Goal: Information Seeking & Learning: Learn about a topic

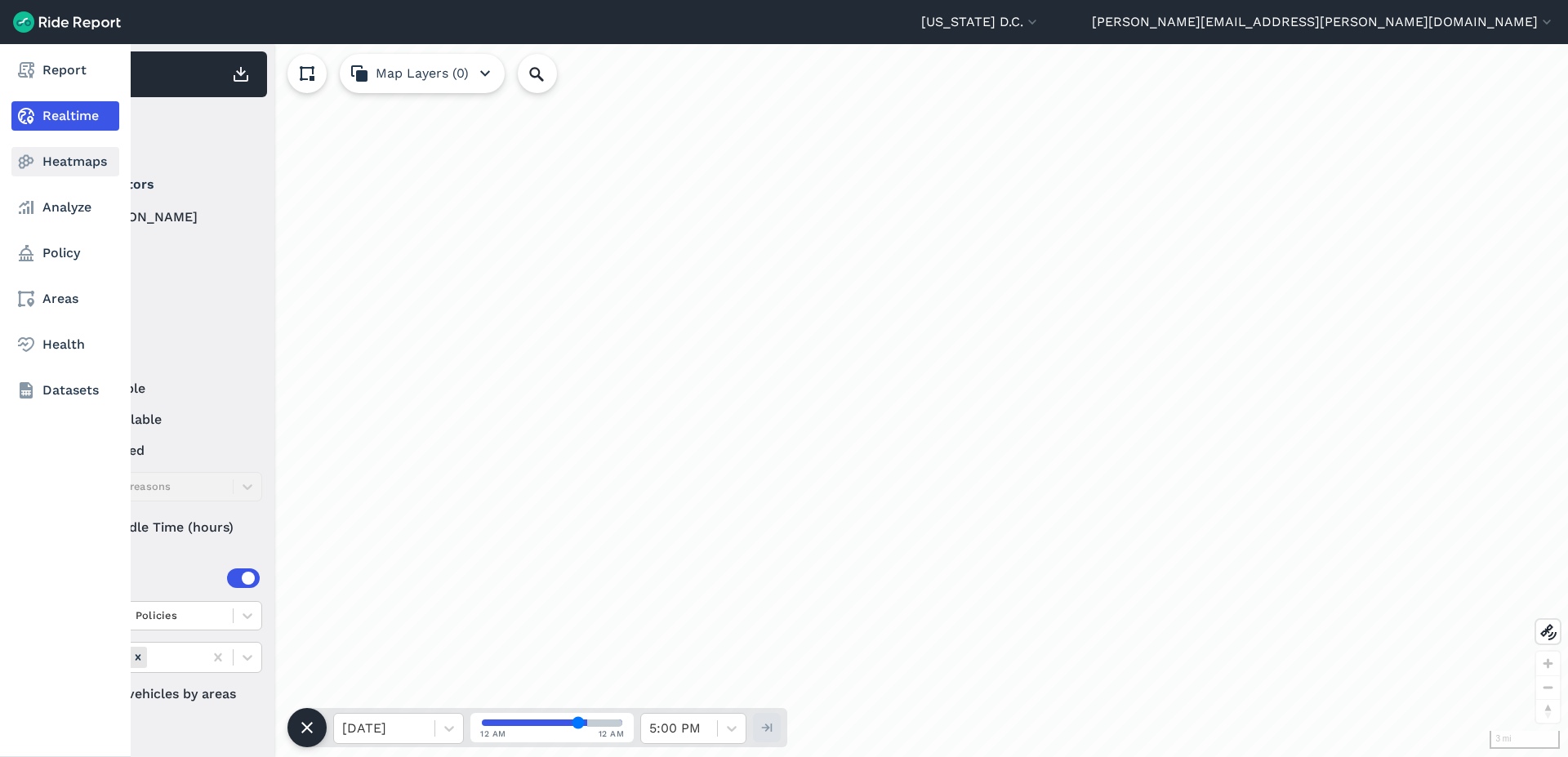
click at [35, 166] on icon at bounding box center [26, 162] width 20 height 20
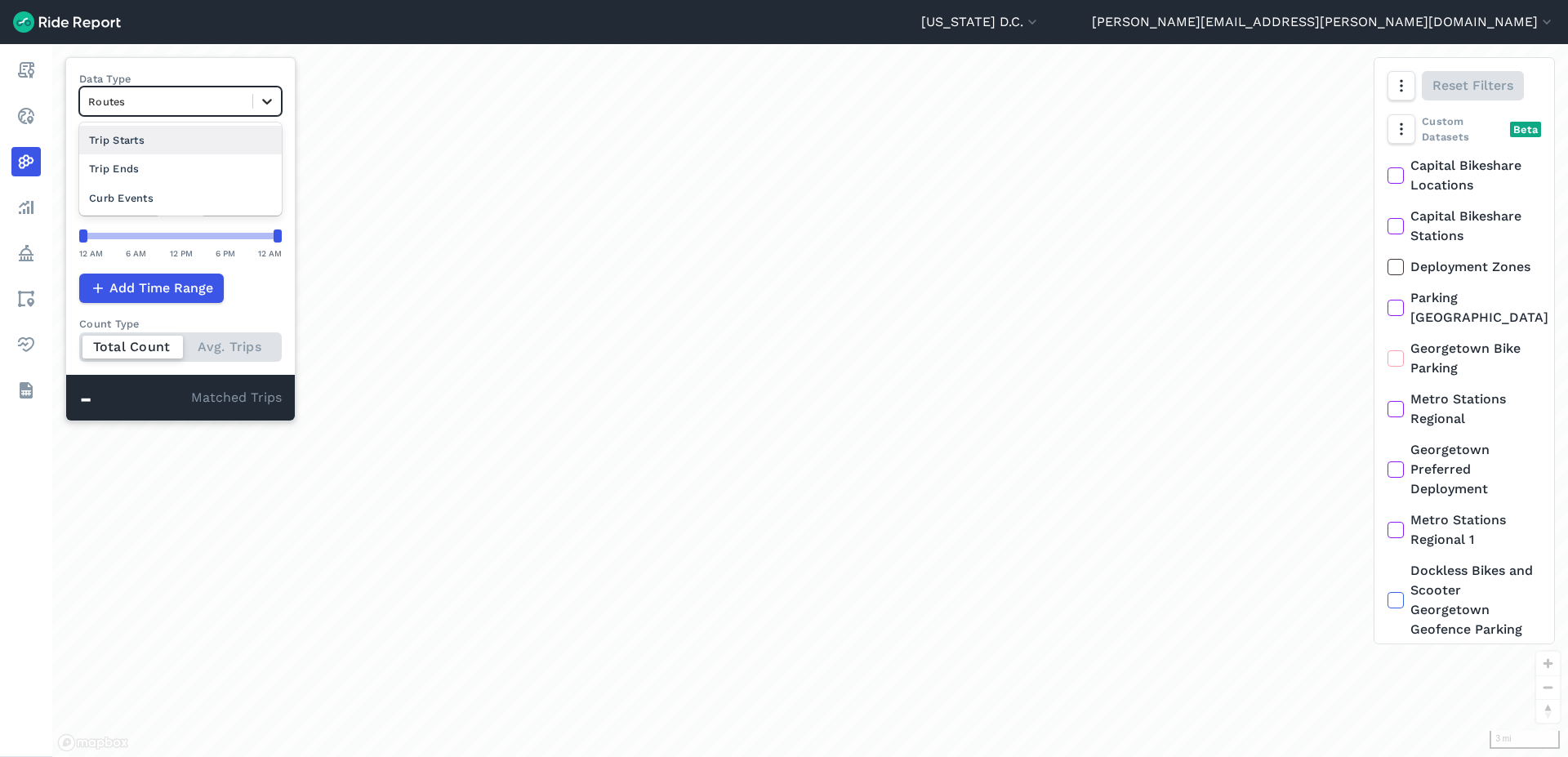
click at [266, 102] on icon at bounding box center [267, 101] width 10 height 6
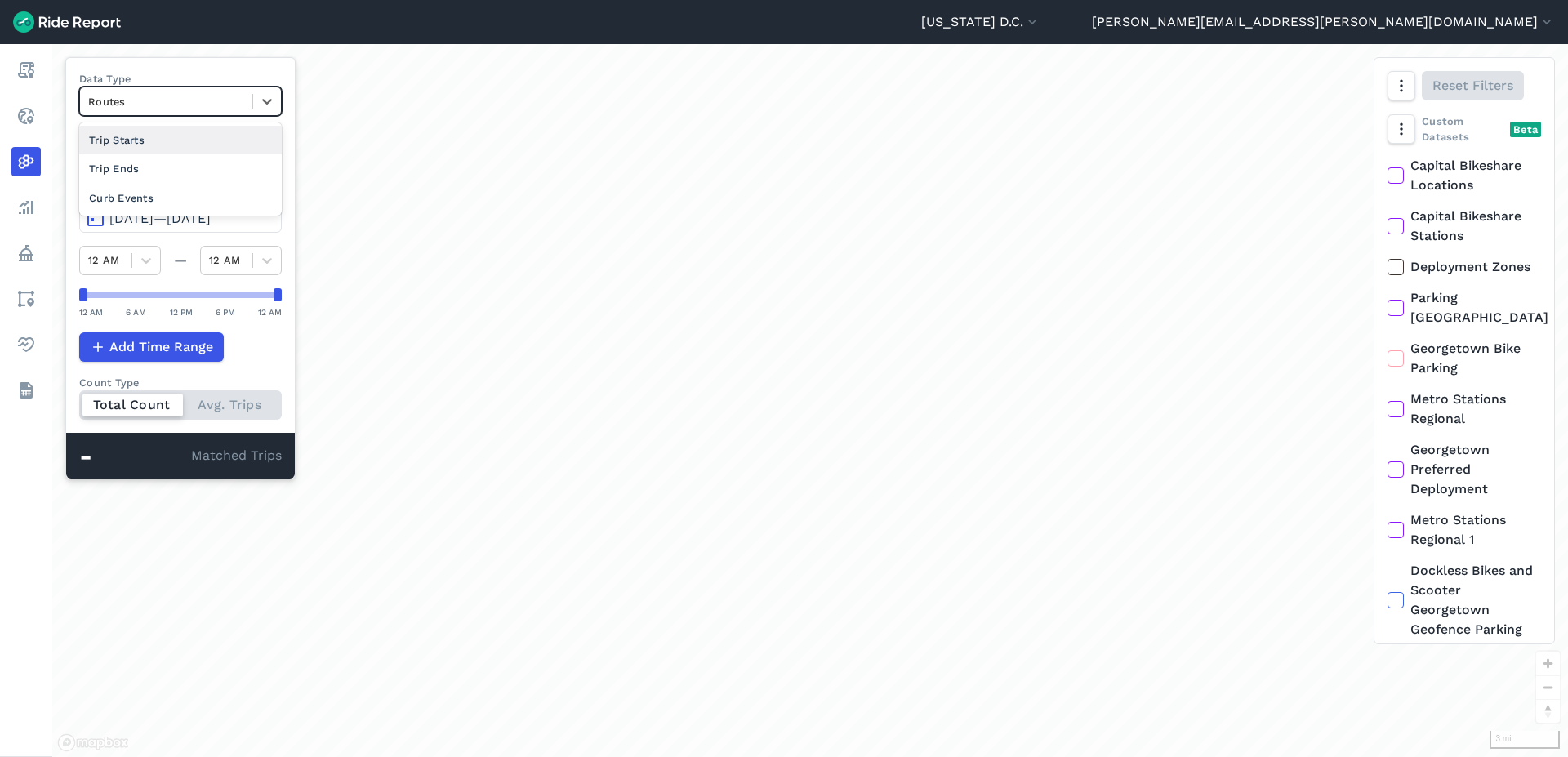
click at [145, 108] on div at bounding box center [166, 101] width 156 height 19
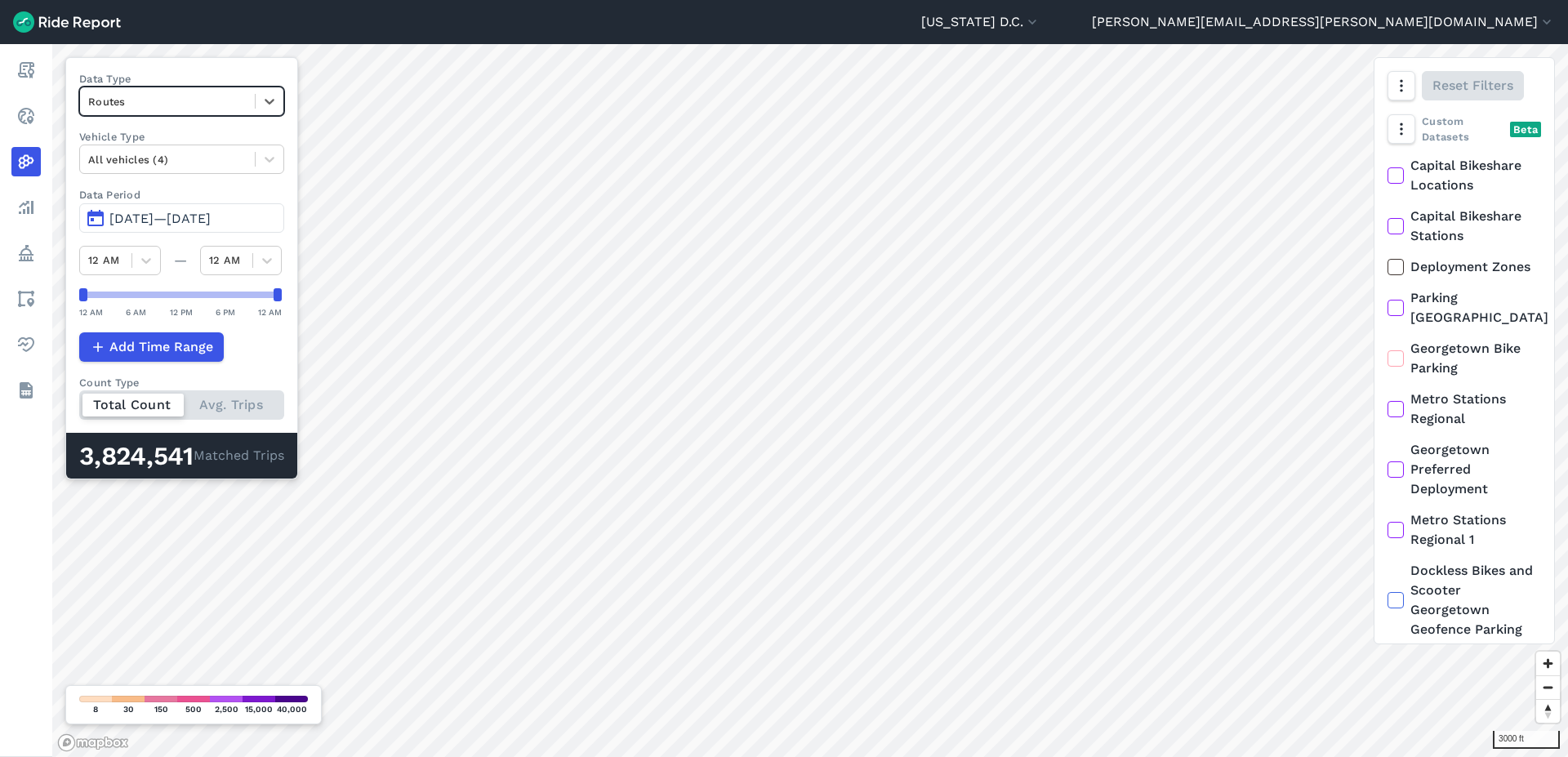
click at [133, 214] on span "[DATE]—[DATE]" at bounding box center [160, 218] width 101 height 16
click at [211, 225] on span "[DATE]—[DATE]" at bounding box center [160, 218] width 101 height 16
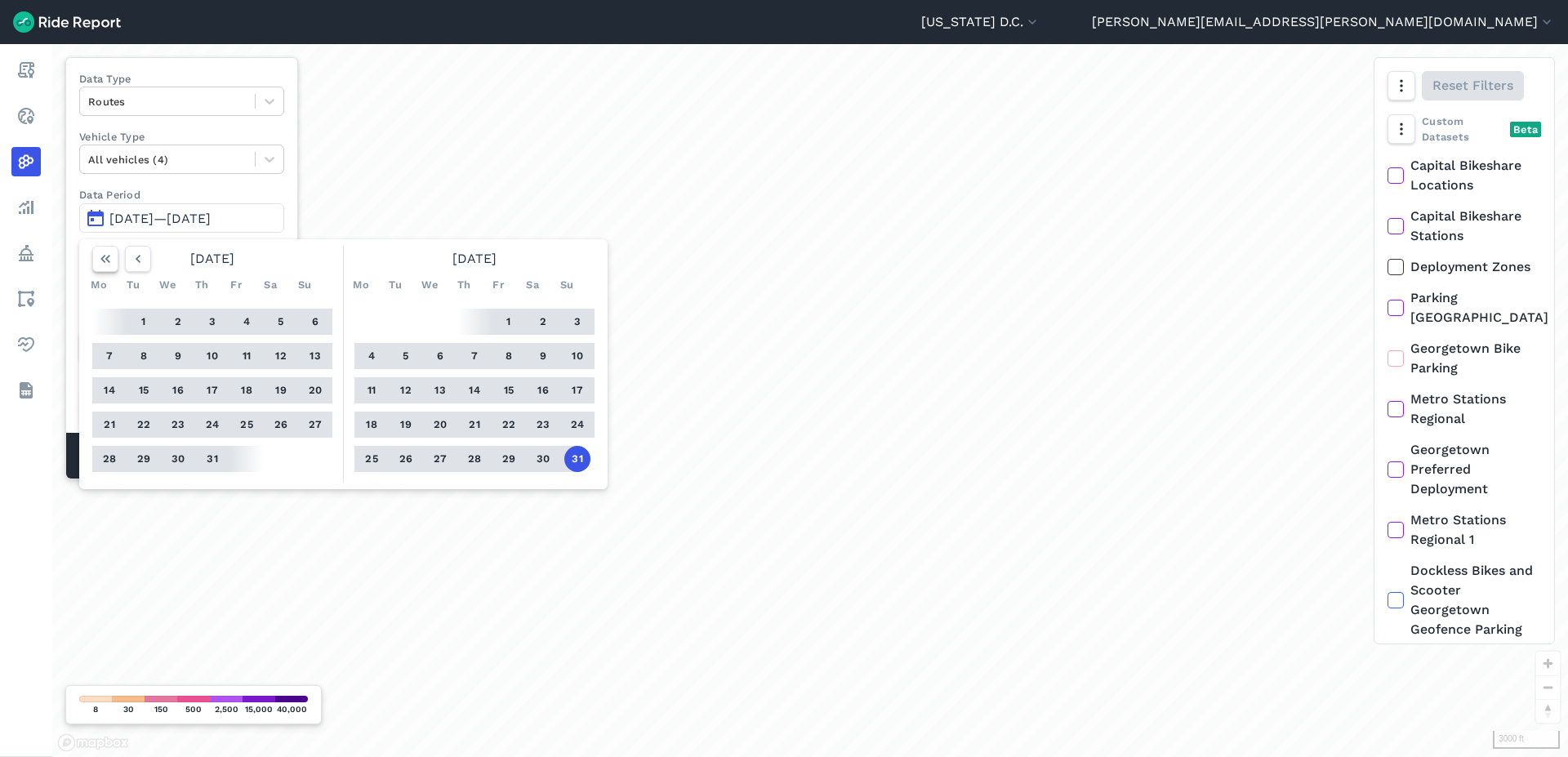
click at [102, 262] on icon "button" at bounding box center [105, 259] width 16 height 16
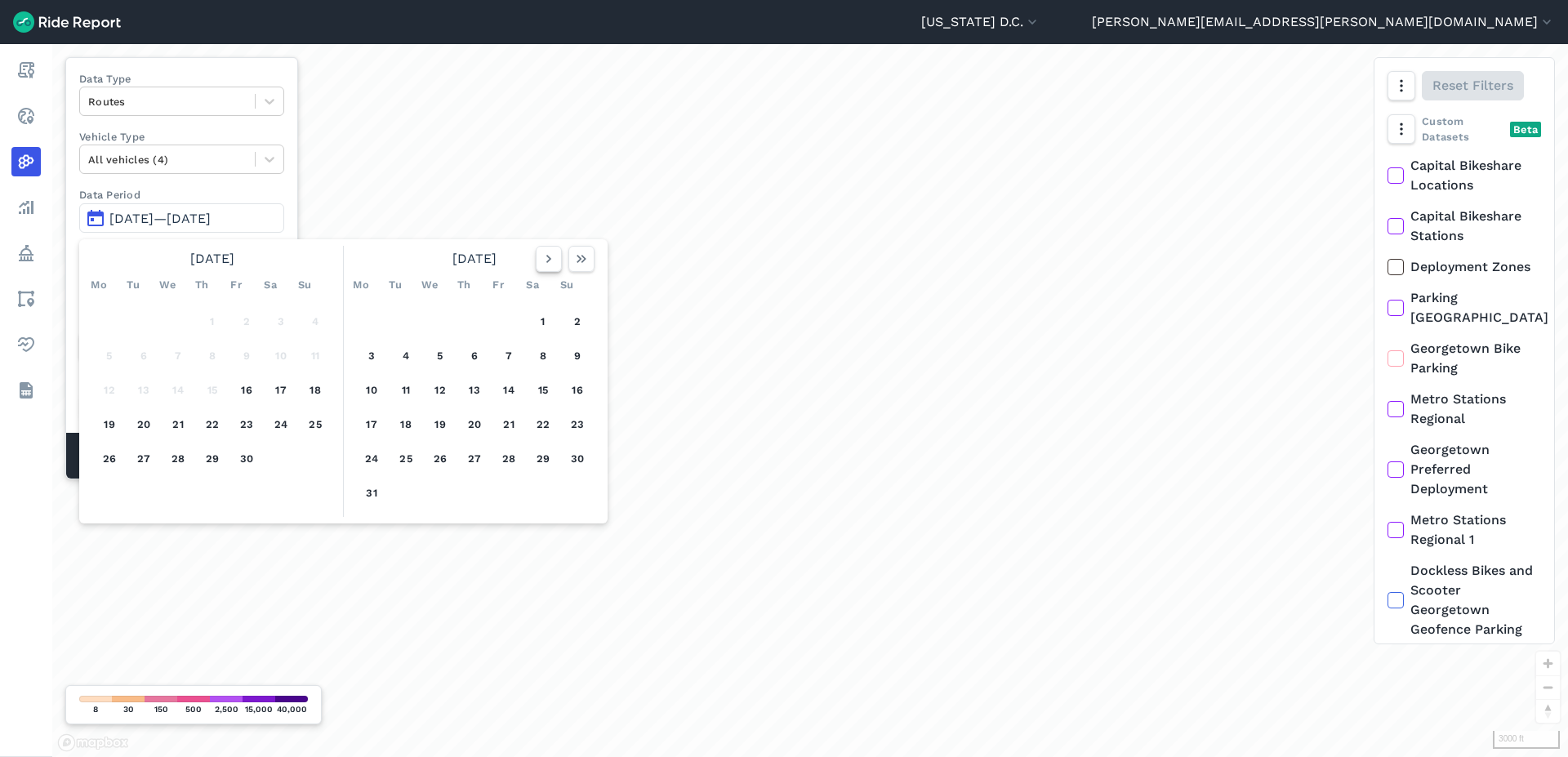
click at [545, 264] on icon "button" at bounding box center [549, 259] width 16 height 16
click at [552, 266] on icon "button" at bounding box center [549, 259] width 16 height 16
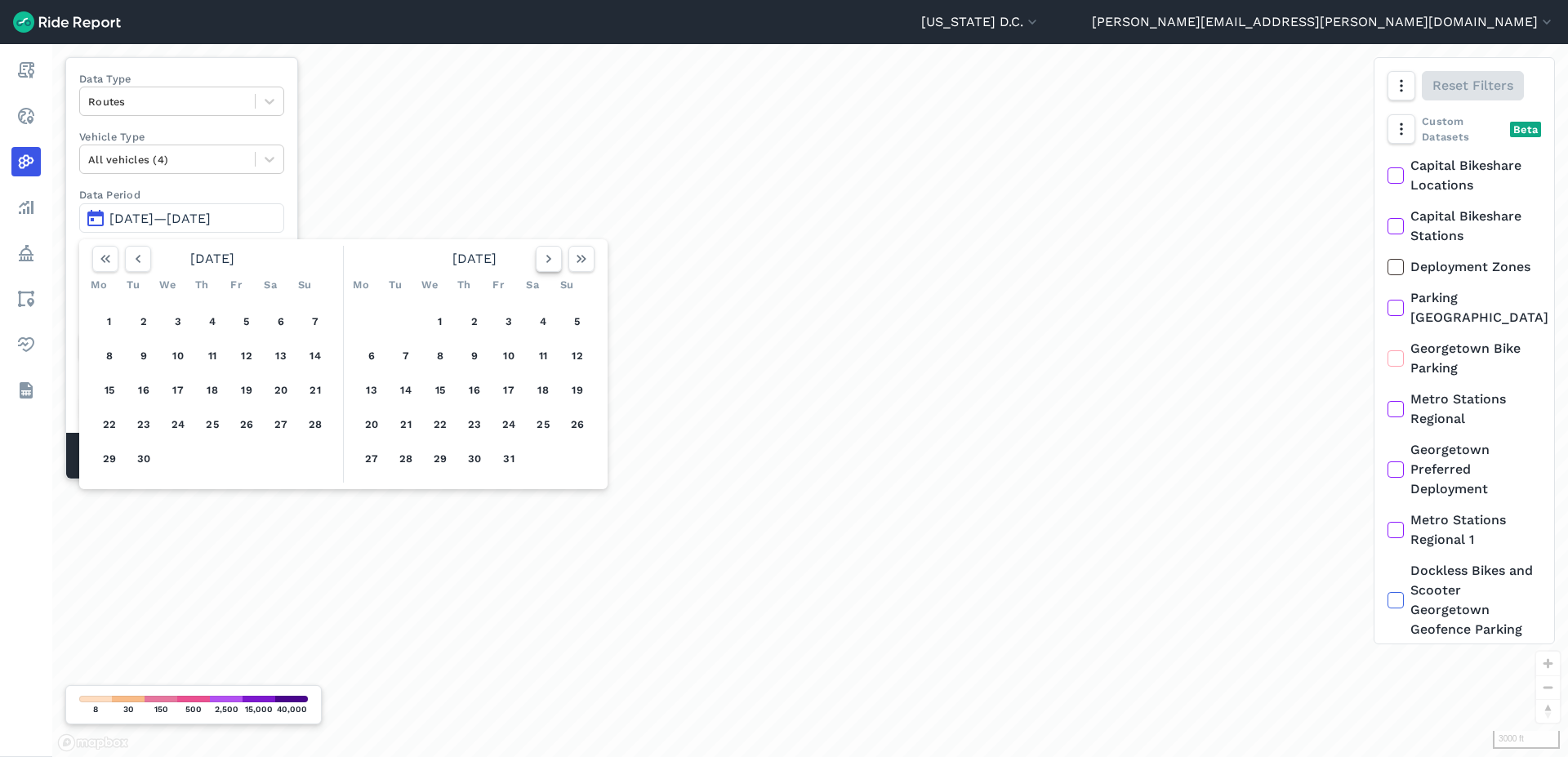
click at [552, 266] on icon "button" at bounding box center [549, 259] width 16 height 16
click at [485, 570] on div "loading" at bounding box center [810, 401] width 1515 height 713
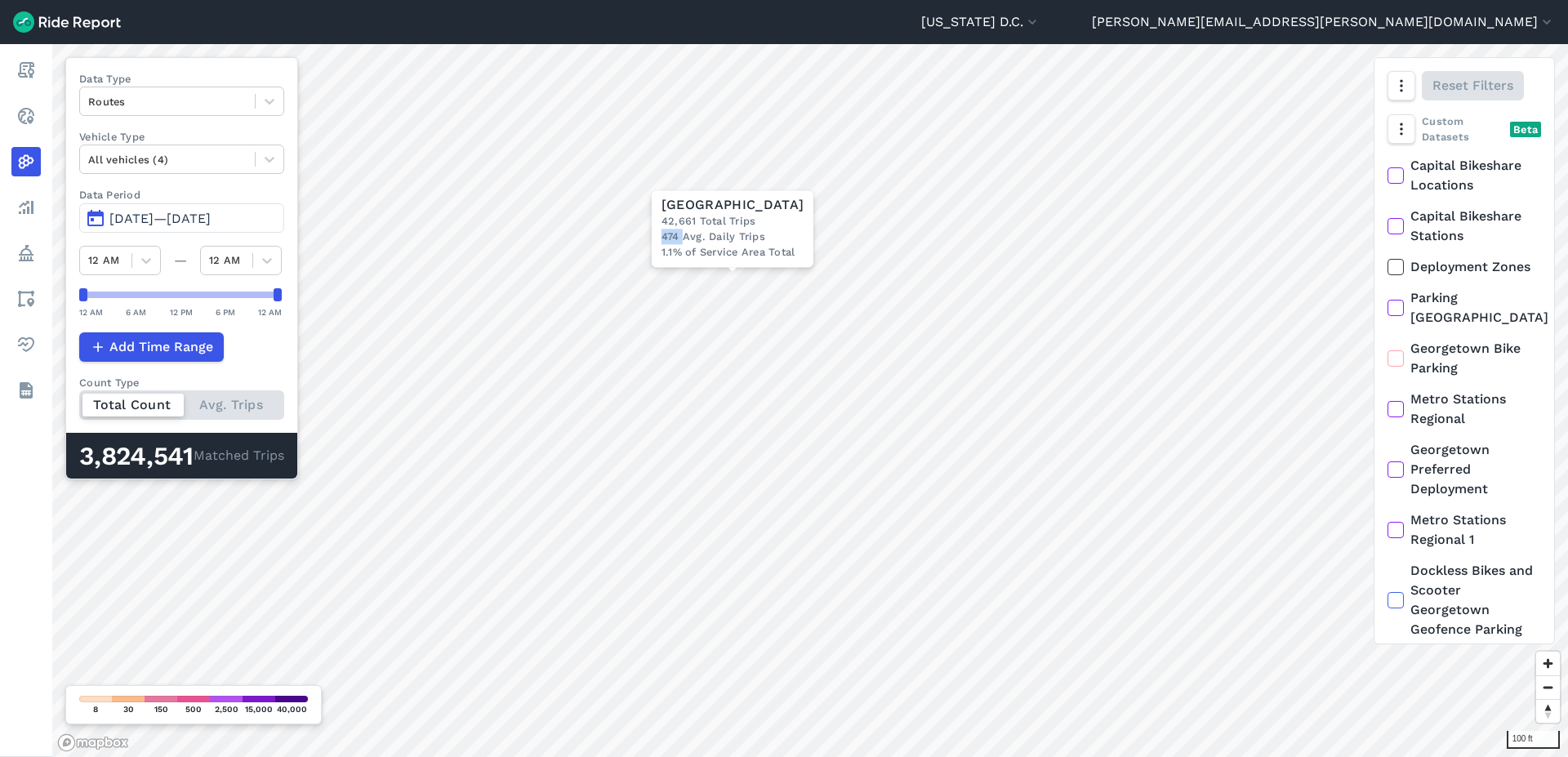
drag, startPoint x: 660, startPoint y: 236, endPoint x: 682, endPoint y: 238, distance: 22.1
click at [682, 238] on div "[STREET_ADDRESS] Total Trips [STREET_ADDRESS] Daily Trips 1.1% of Service Area …" at bounding box center [732, 228] width 162 height 77
click at [264, 103] on icon at bounding box center [270, 101] width 16 height 16
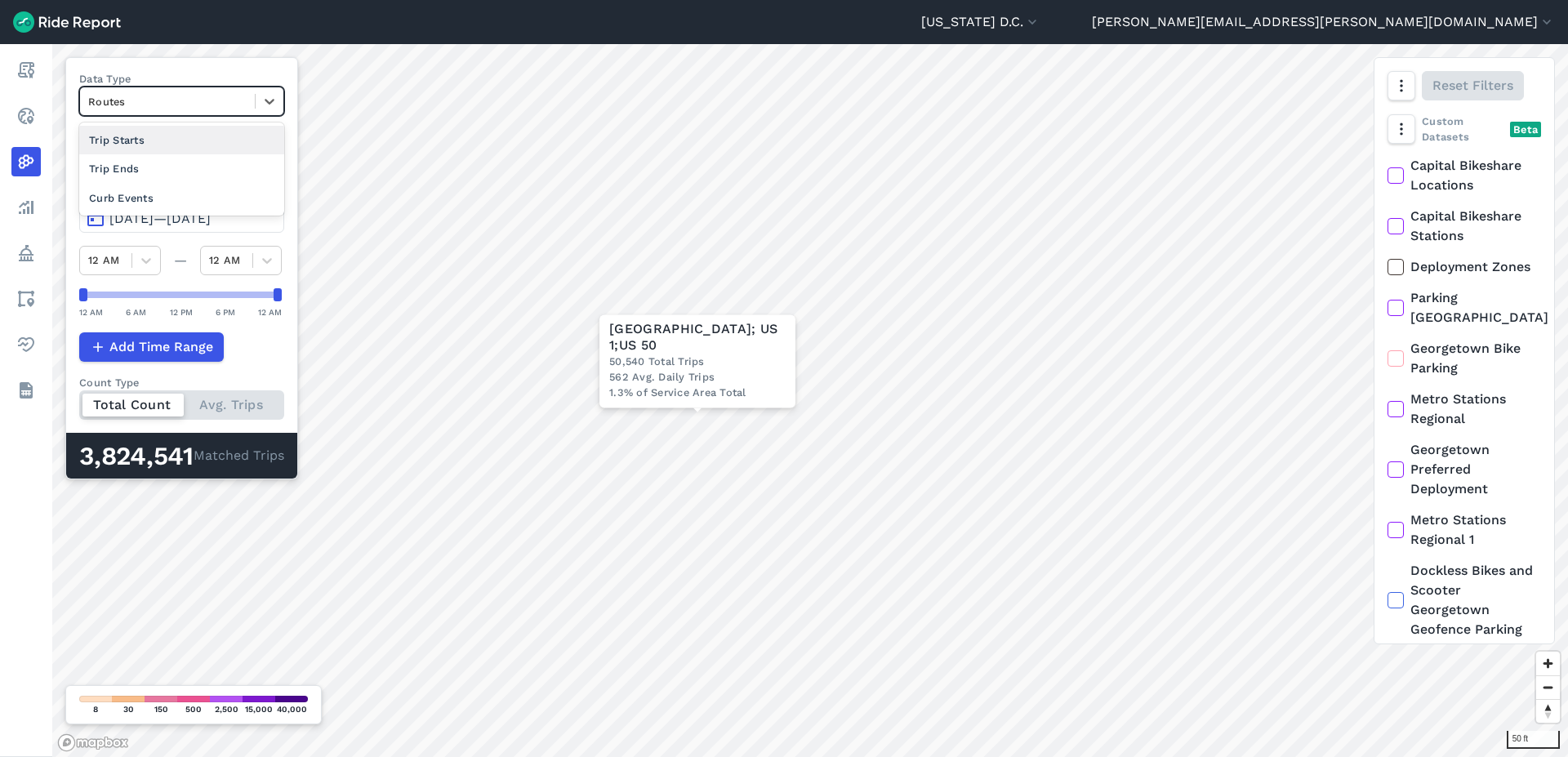
click at [188, 145] on div "Trip Starts" at bounding box center [181, 140] width 205 height 29
